Goal: Book appointment/travel/reservation

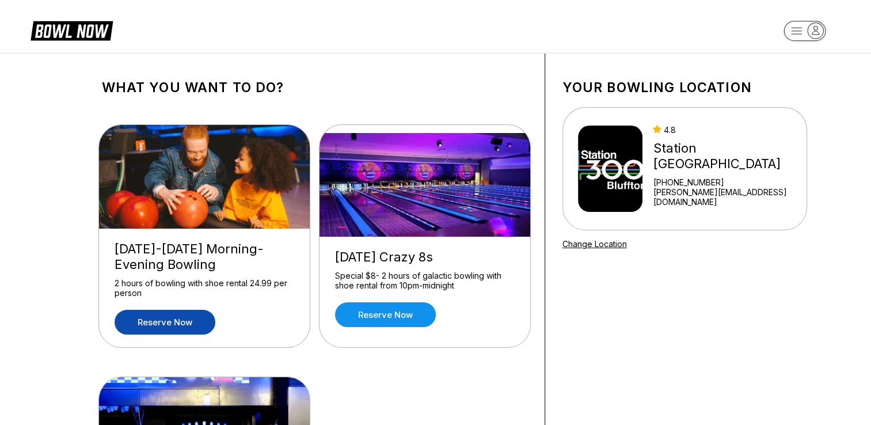
click at [155, 322] on link "Reserve now" at bounding box center [165, 322] width 101 height 25
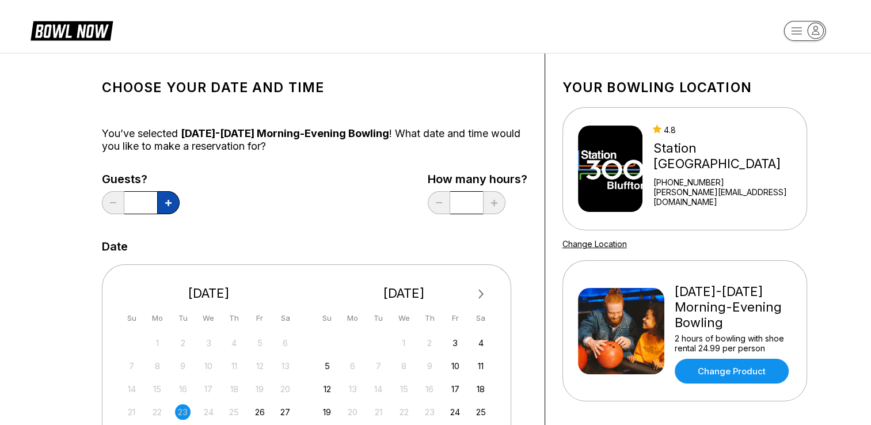
click at [163, 207] on button at bounding box center [168, 202] width 22 height 23
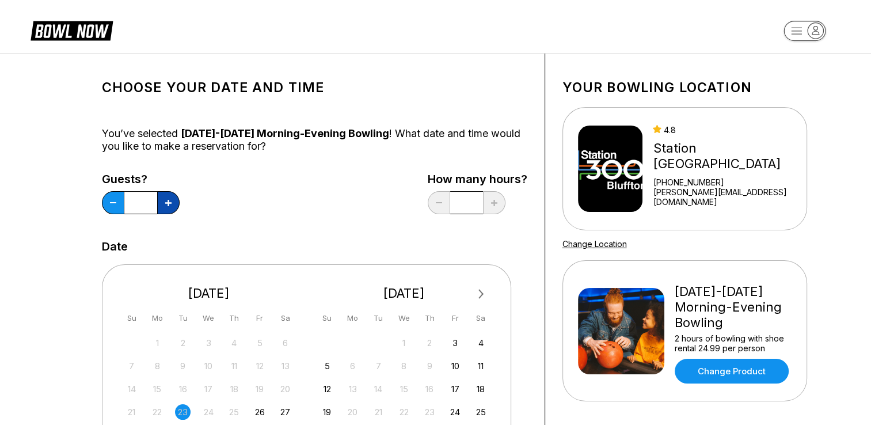
click at [163, 207] on button at bounding box center [168, 202] width 22 height 23
type input "*"
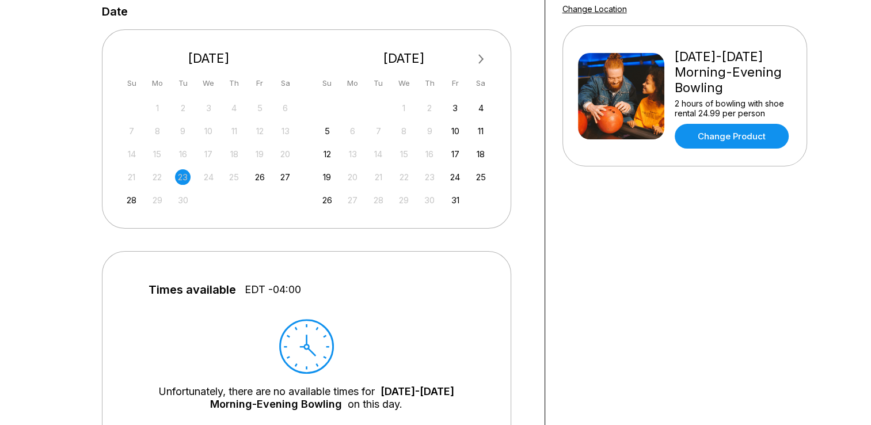
scroll to position [253, 0]
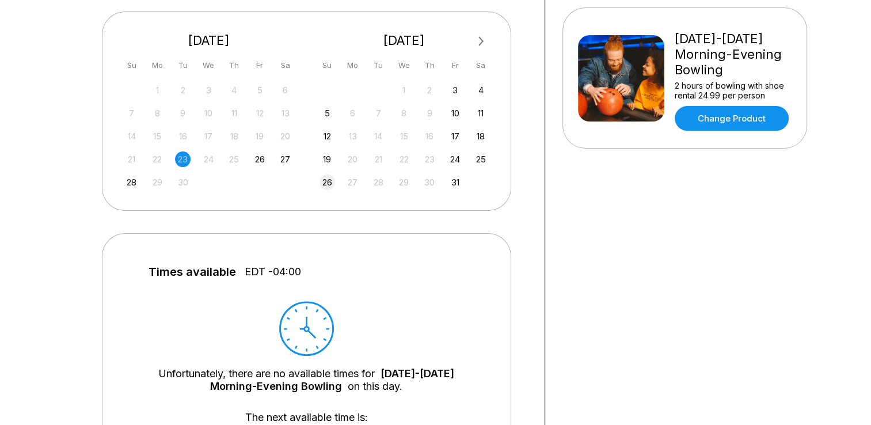
click at [326, 184] on div "26" at bounding box center [327, 182] width 16 height 16
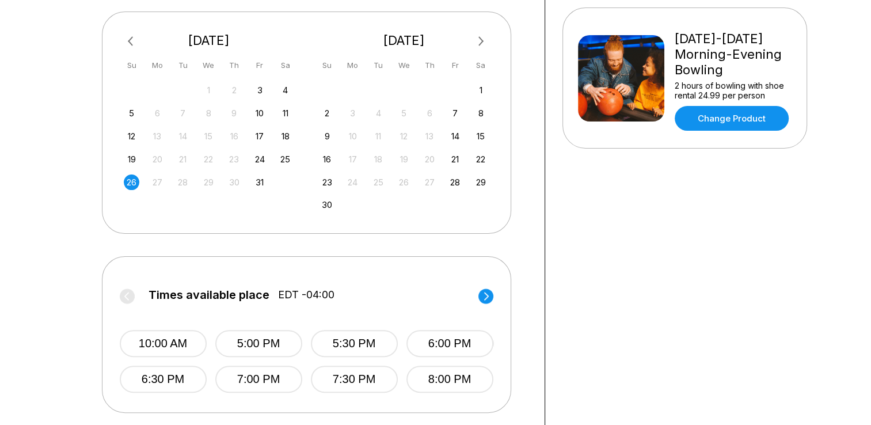
scroll to position [0, 0]
